Goal: Find specific page/section: Find specific page/section

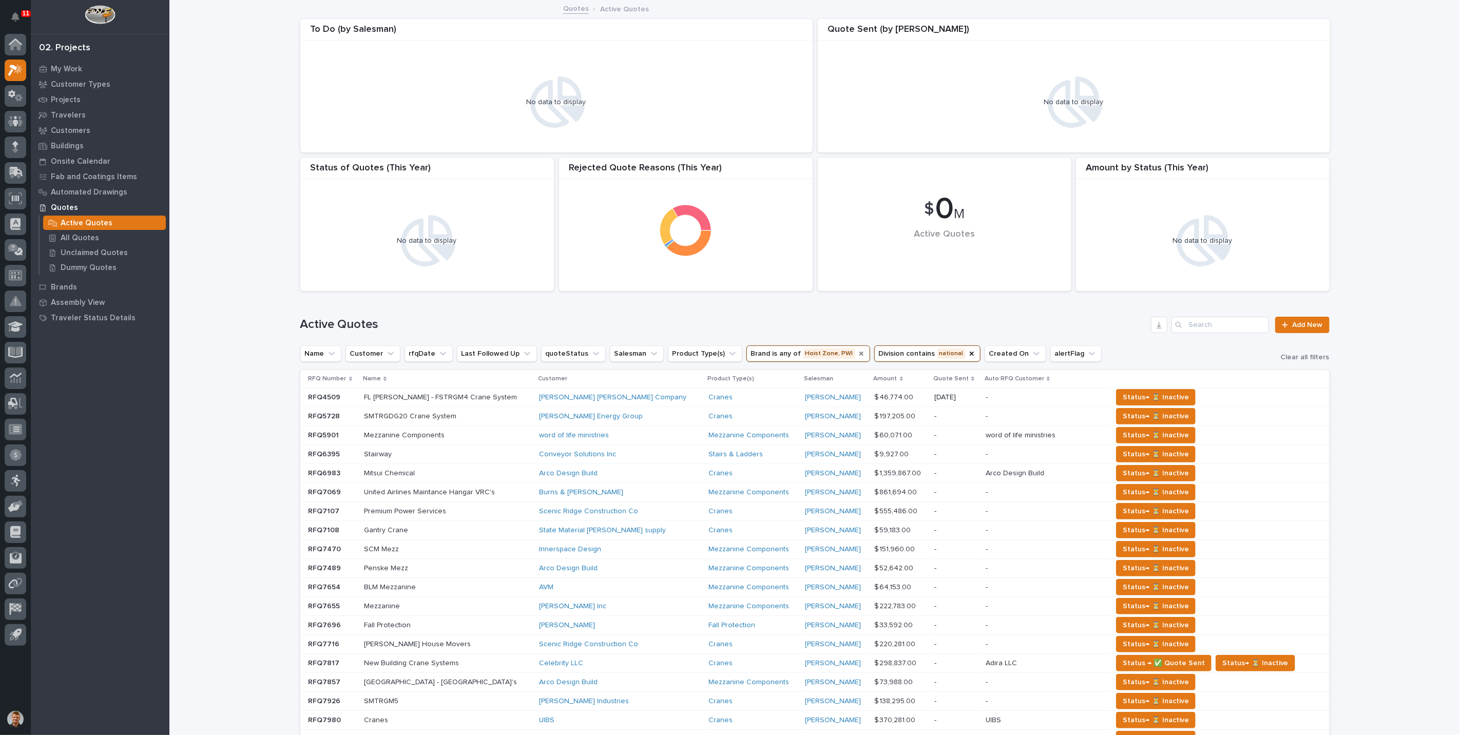
click at [860, 355] on icon "Brand" at bounding box center [862, 354] width 4 height 4
click at [885, 355] on icon "Division" at bounding box center [889, 354] width 8 height 8
